Goal: Task Accomplishment & Management: Manage account settings

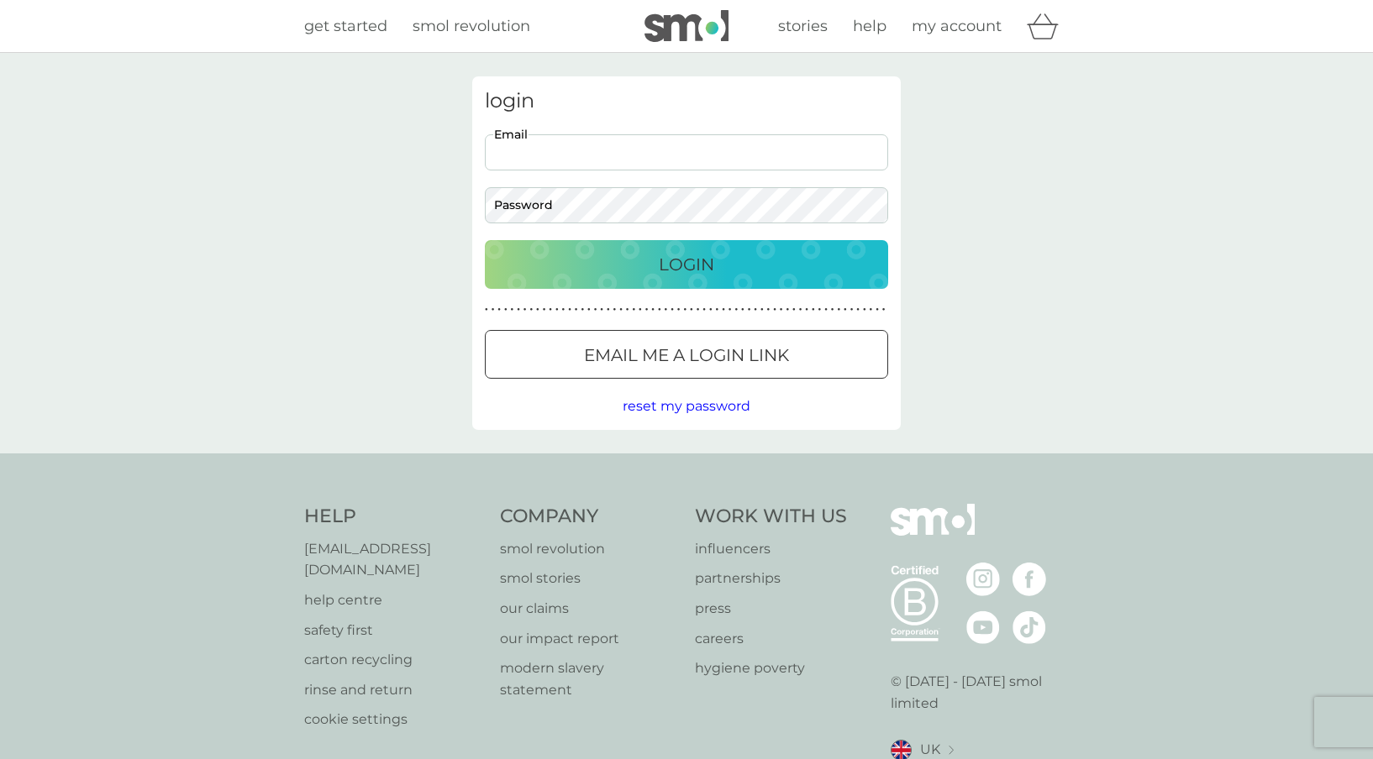
type input "[PERSON_NAME][EMAIL_ADDRESS][PERSON_NAME][DOMAIN_NAME]"
click at [686, 264] on button "Login" at bounding box center [686, 264] width 403 height 49
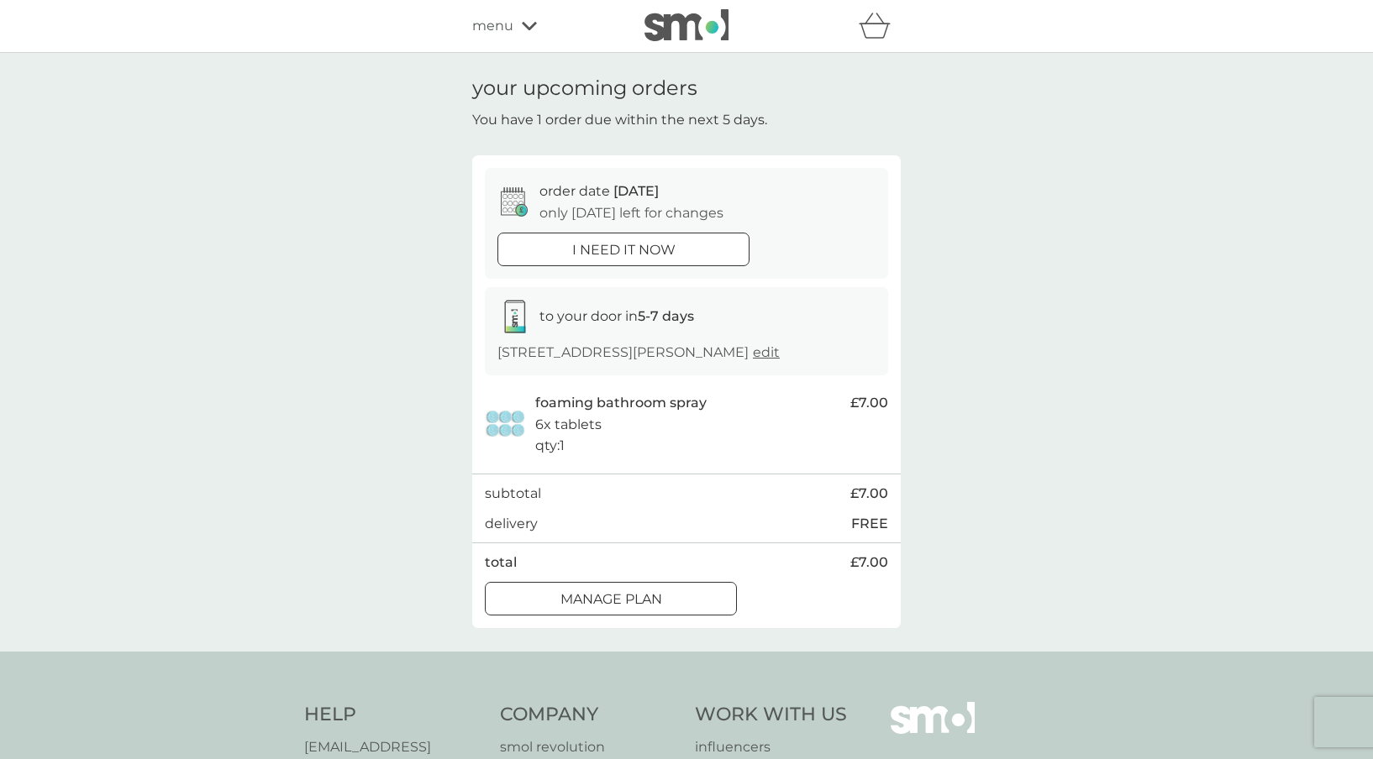
click at [617, 600] on div at bounding box center [610, 600] width 60 height 18
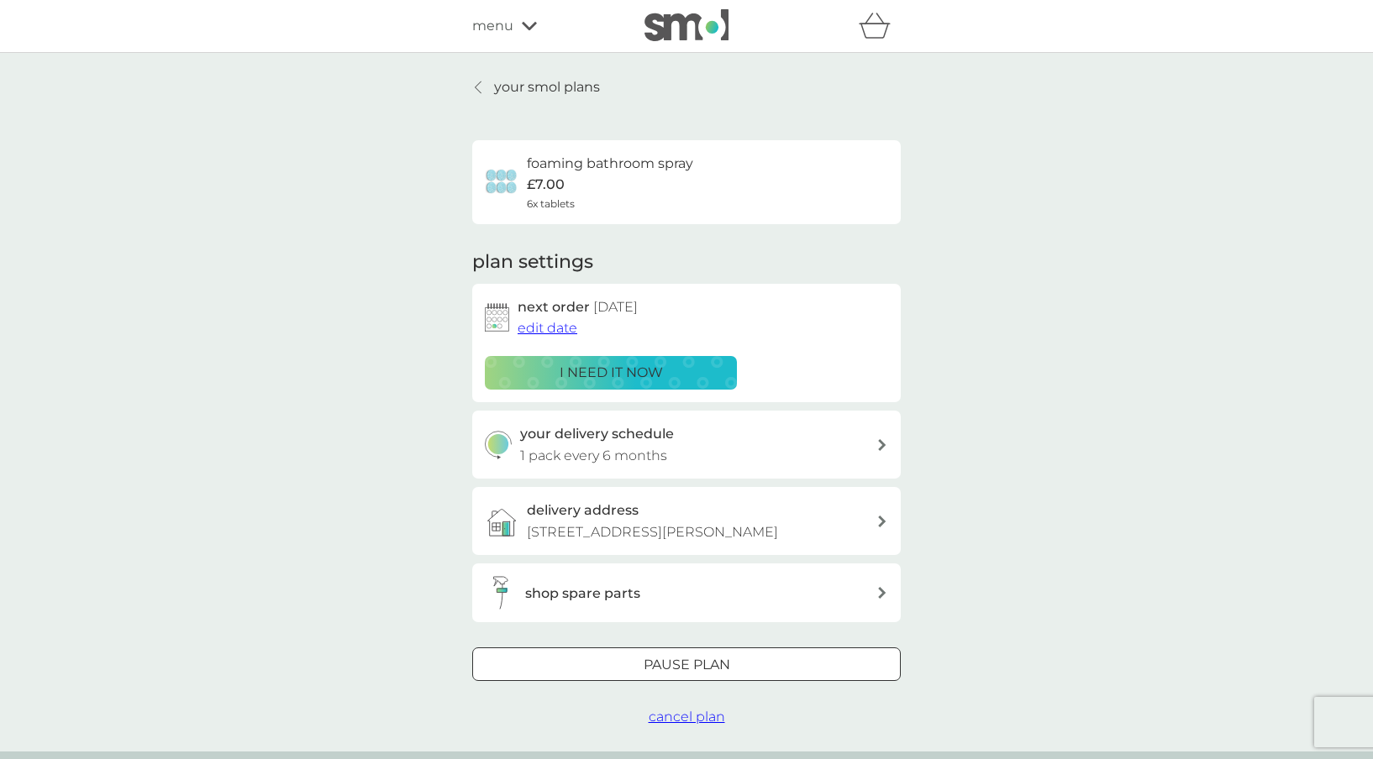
click at [548, 330] on span "edit date" at bounding box center [547, 328] width 60 height 16
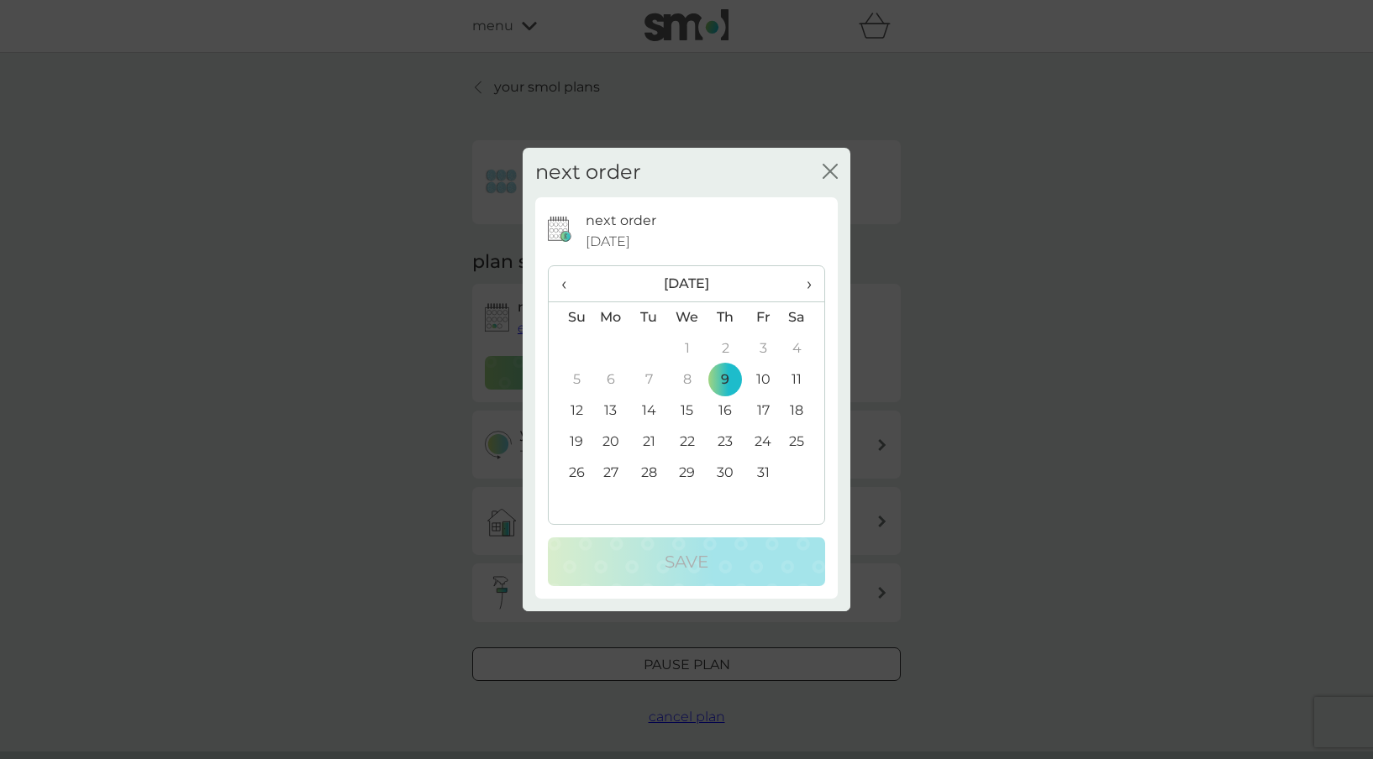
click at [811, 281] on span "›" at bounding box center [803, 283] width 17 height 35
click at [729, 380] on td "6" at bounding box center [725, 380] width 38 height 31
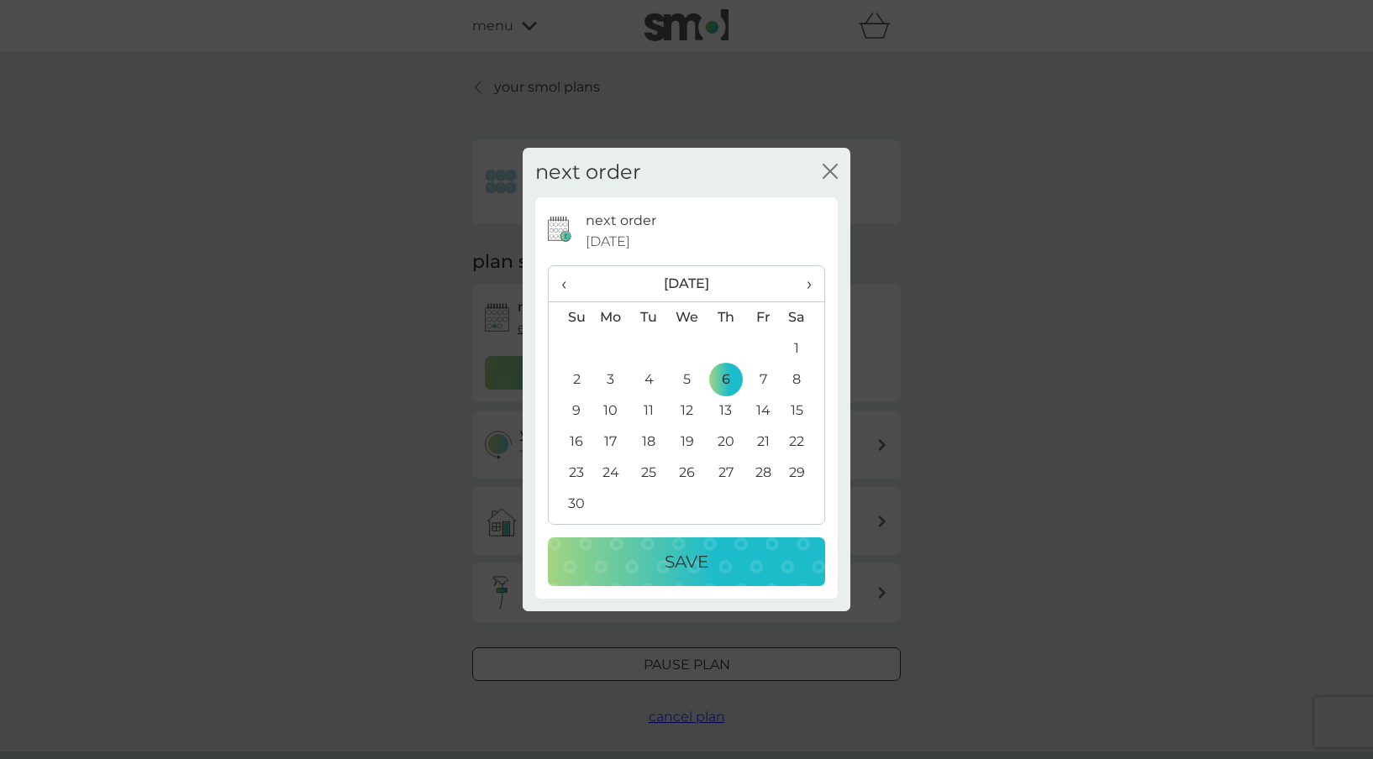
click at [715, 558] on div "Save" at bounding box center [686, 562] width 244 height 27
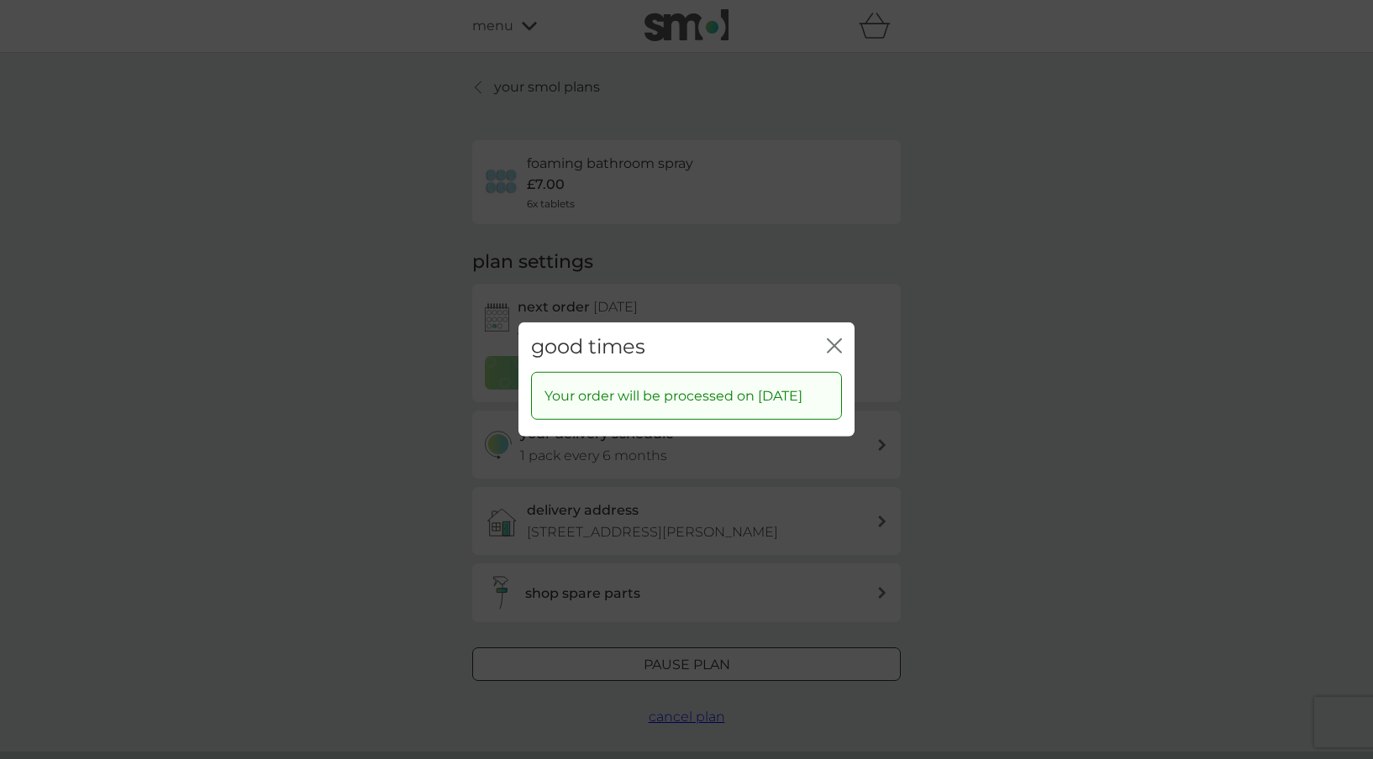
click at [892, 1] on div "good times close Your order will be processed on [DATE]" at bounding box center [686, 379] width 1373 height 759
